Goal: Task Accomplishment & Management: Manage account settings

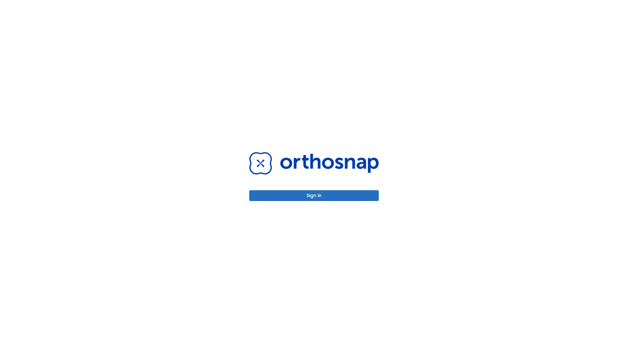
click at [314, 196] on button "Sign in" at bounding box center [314, 195] width 130 height 11
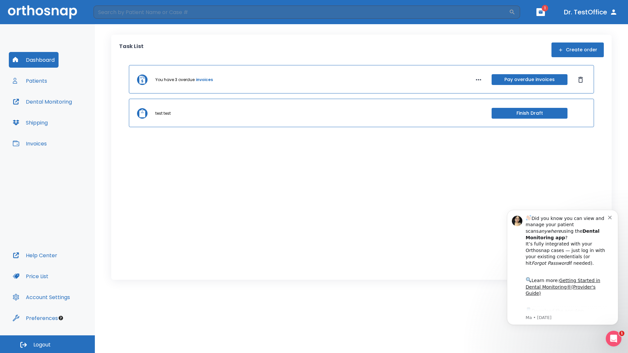
click at [47, 344] on span "Logout" at bounding box center [41, 345] width 17 height 7
